Goal: Navigation & Orientation: Find specific page/section

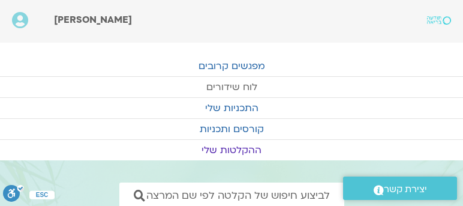
click at [224, 84] on link "לוח שידורים" at bounding box center [231, 87] width 463 height 20
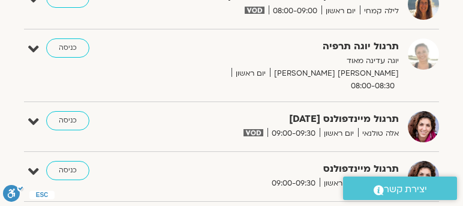
scroll to position [616, 0]
